Goal: Complete application form

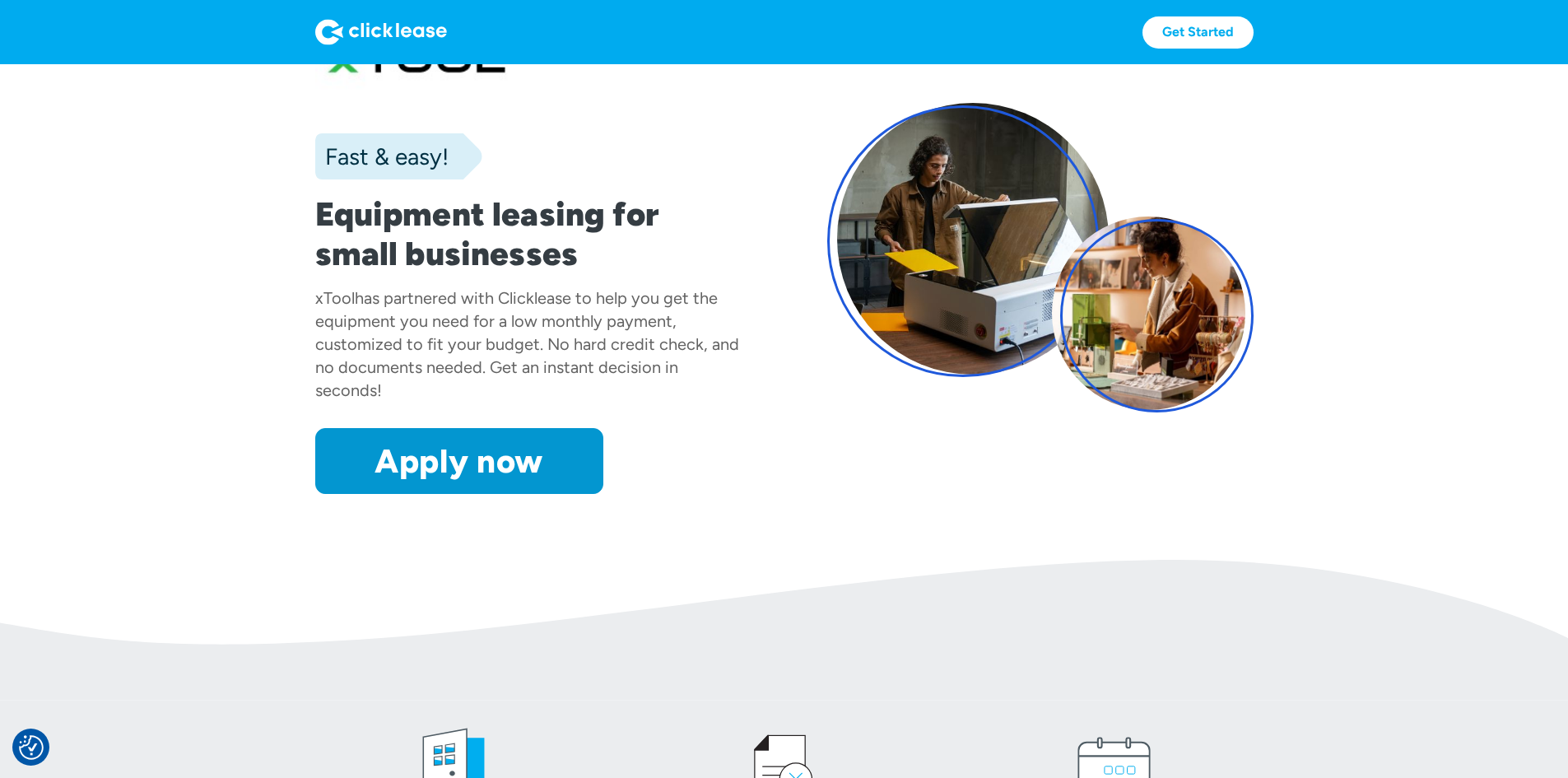
scroll to position [83, 0]
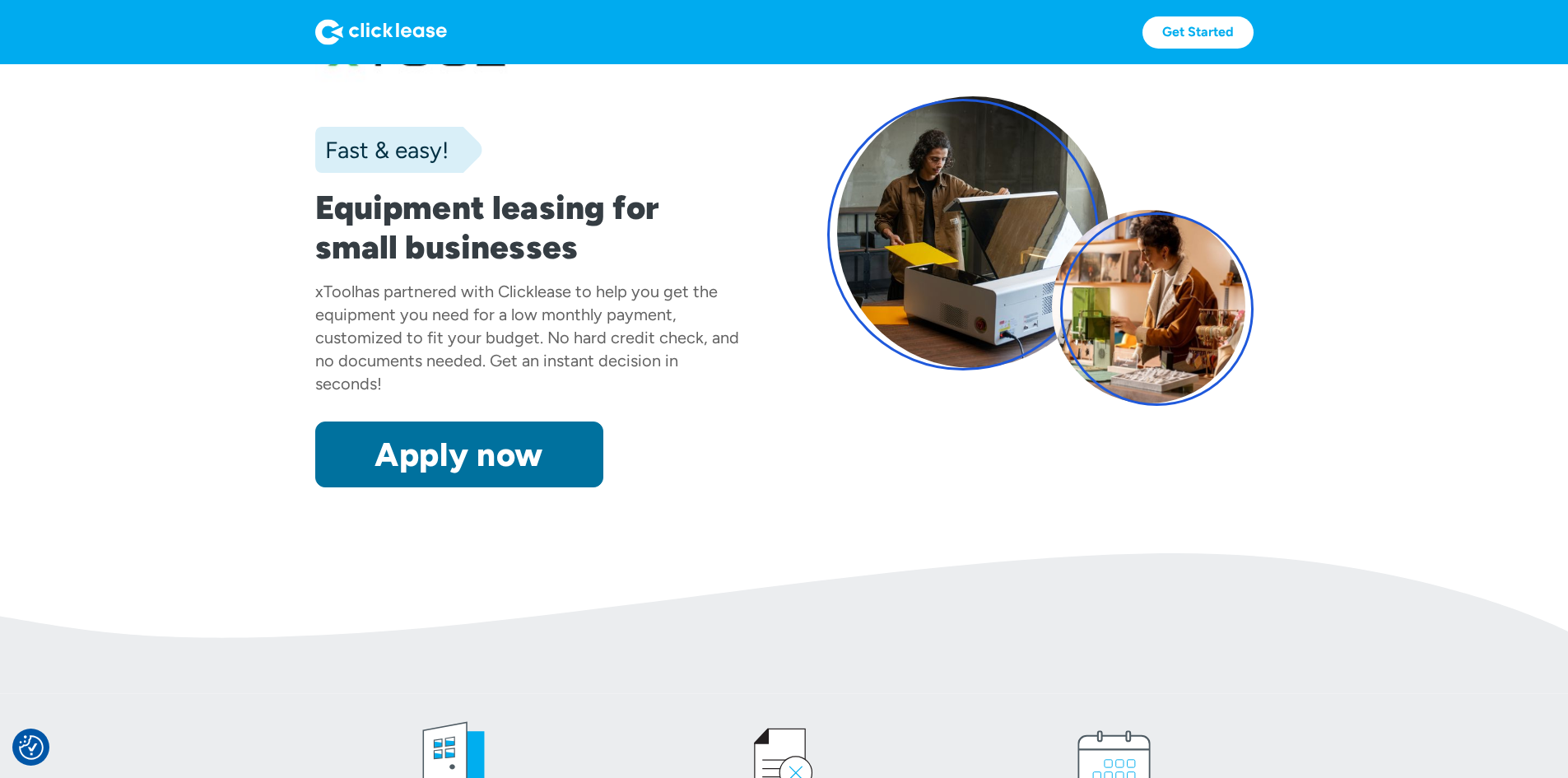
click at [431, 487] on link "Apply now" at bounding box center [459, 454] width 288 height 66
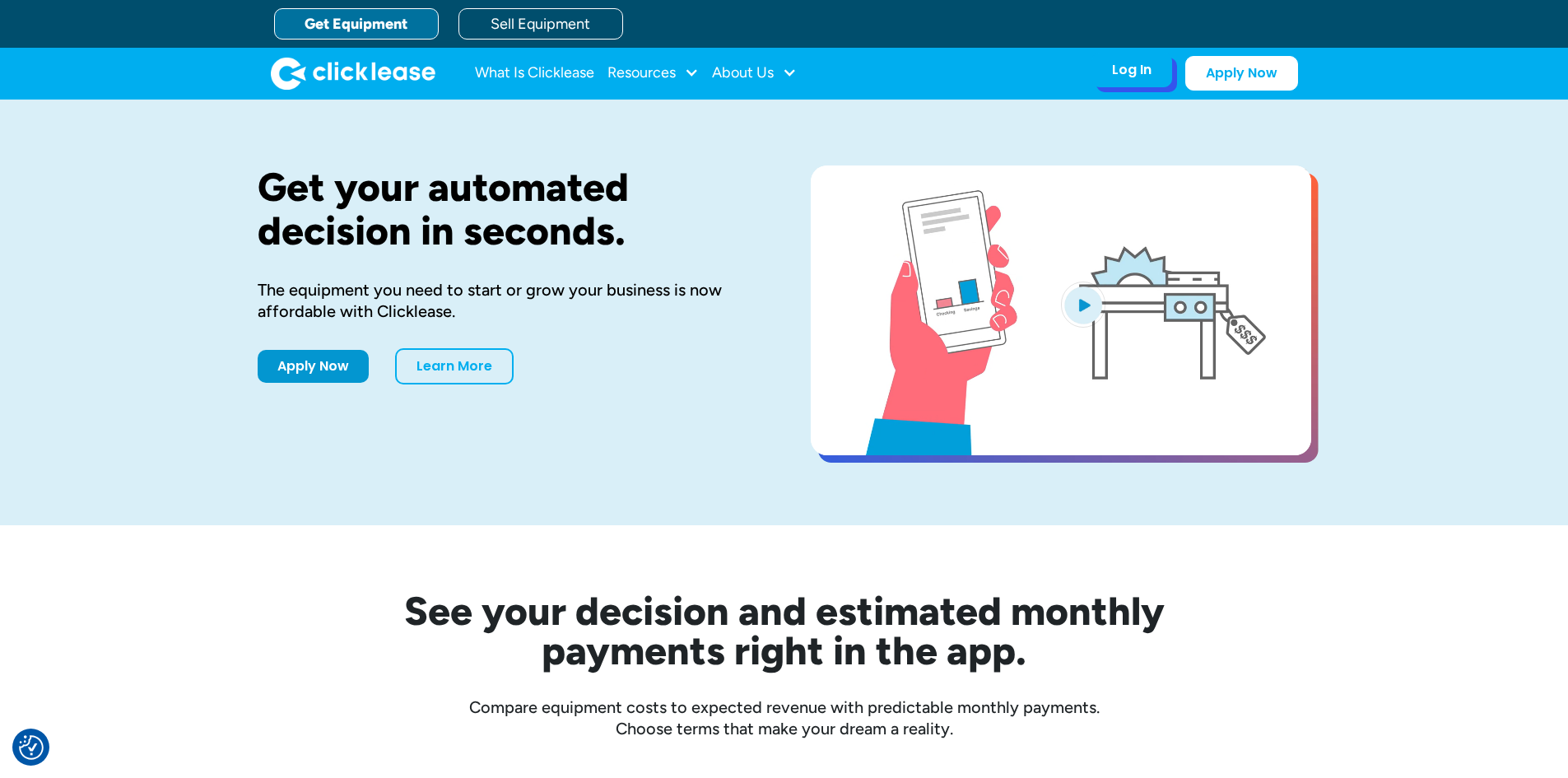
click at [1132, 76] on div "Log In" at bounding box center [1132, 69] width 40 height 16
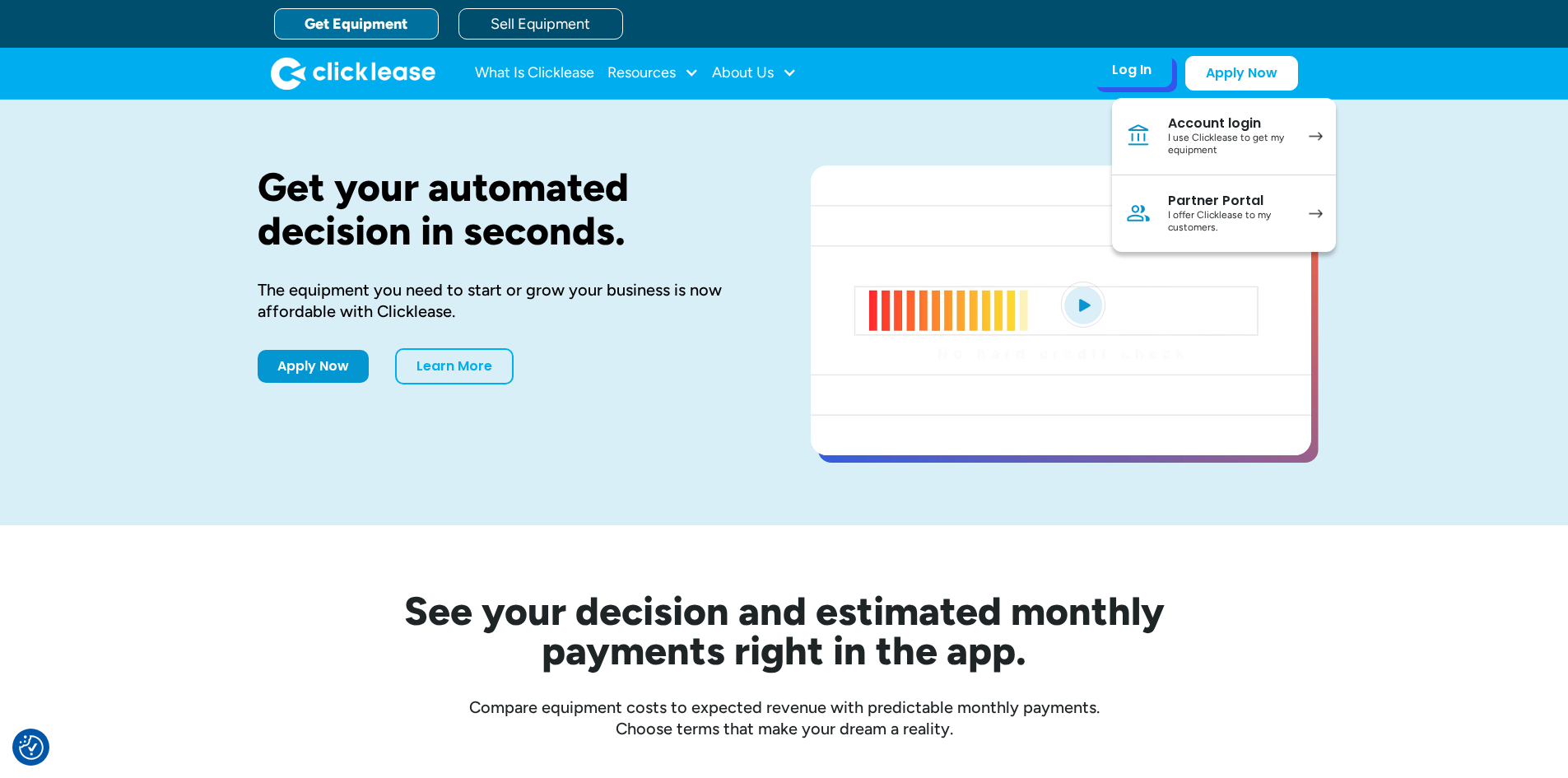
click at [1189, 128] on div "Account login" at bounding box center [1230, 123] width 125 height 16
